Goal: Information Seeking & Learning: Learn about a topic

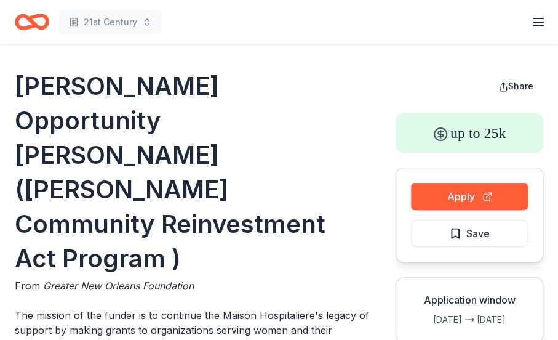
click at [284, 71] on h1 "Hancock Whitney Opportunity Grant (Hancock Whitney Community Reinvestment Act P…" at bounding box center [193, 172] width 356 height 207
